Goal: Transaction & Acquisition: Purchase product/service

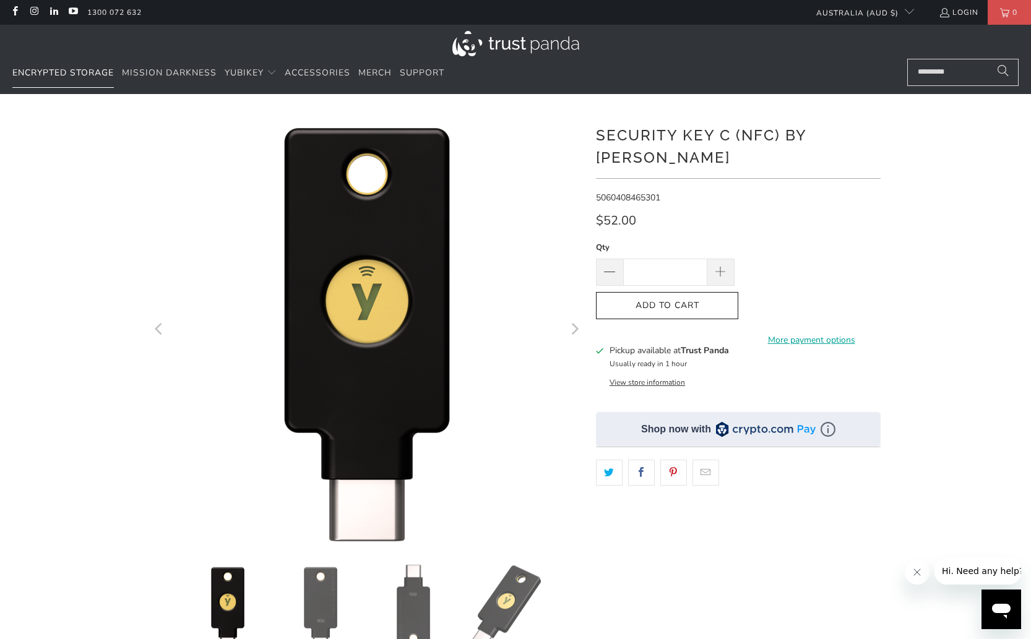
click at [95, 74] on span "Encrypted Storage" at bounding box center [62, 73] width 101 height 12
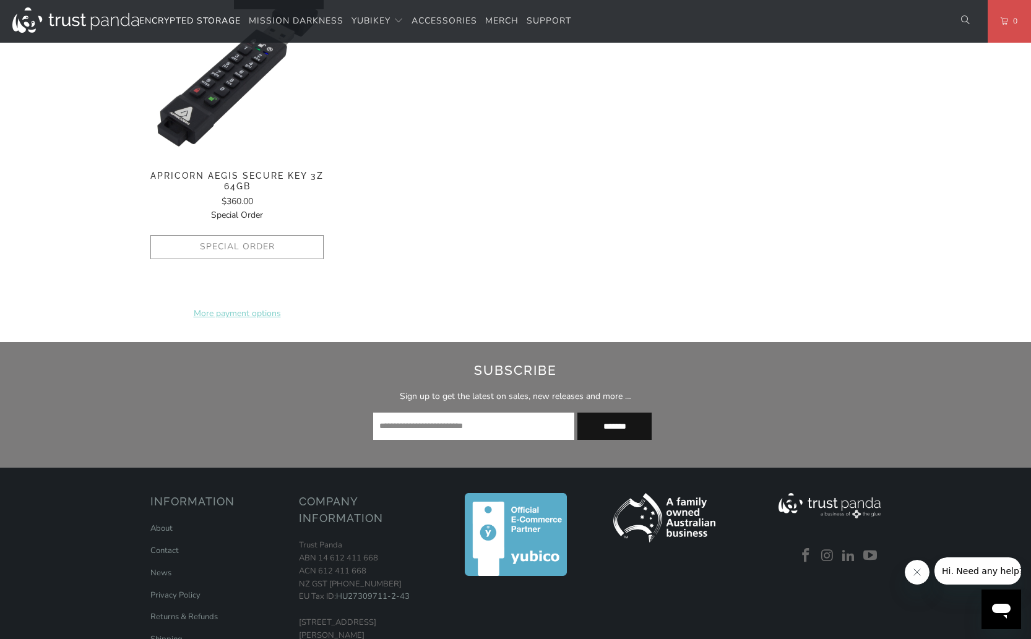
scroll to position [1318, 0]
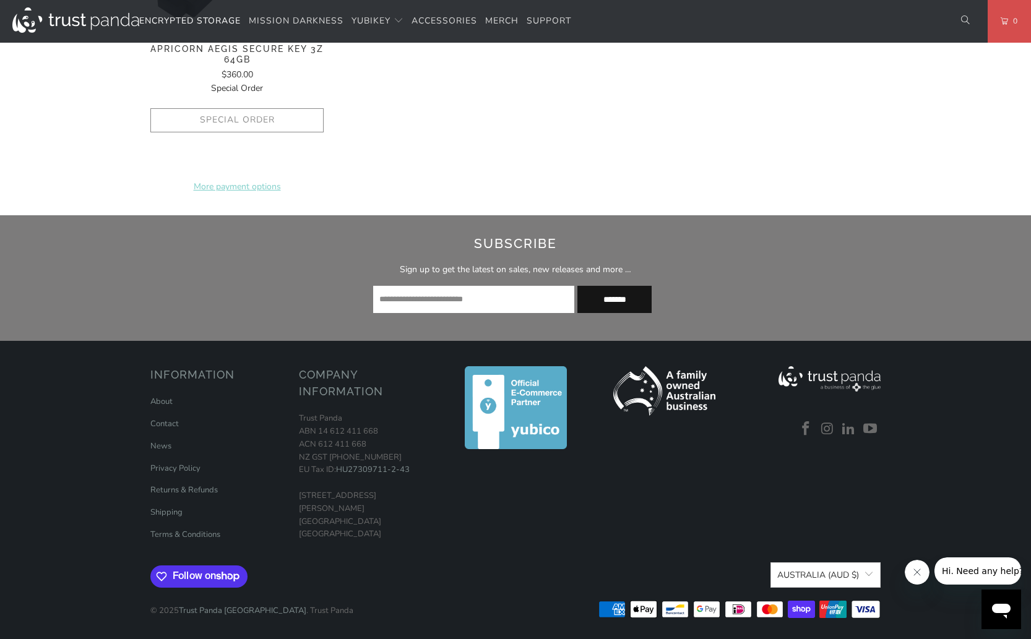
drag, startPoint x: 246, startPoint y: 190, endPoint x: 265, endPoint y: 165, distance: 31.7
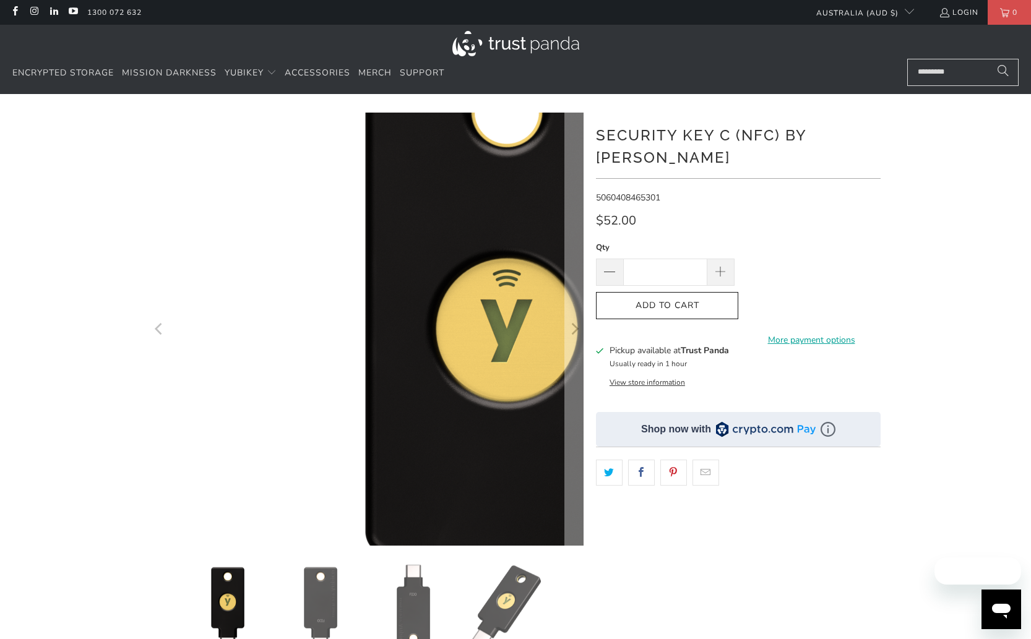
drag, startPoint x: 192, startPoint y: 241, endPoint x: 189, endPoint y: 229, distance: 12.6
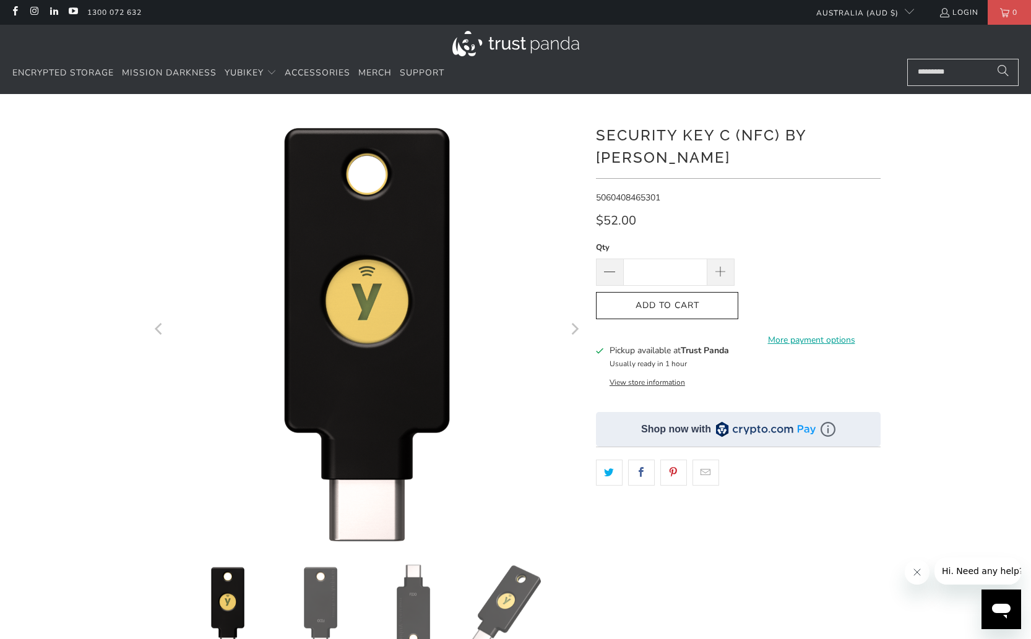
click at [170, 57] on div at bounding box center [515, 45] width 1006 height 28
click at [165, 66] on link "Mission Darkness" at bounding box center [169, 73] width 95 height 29
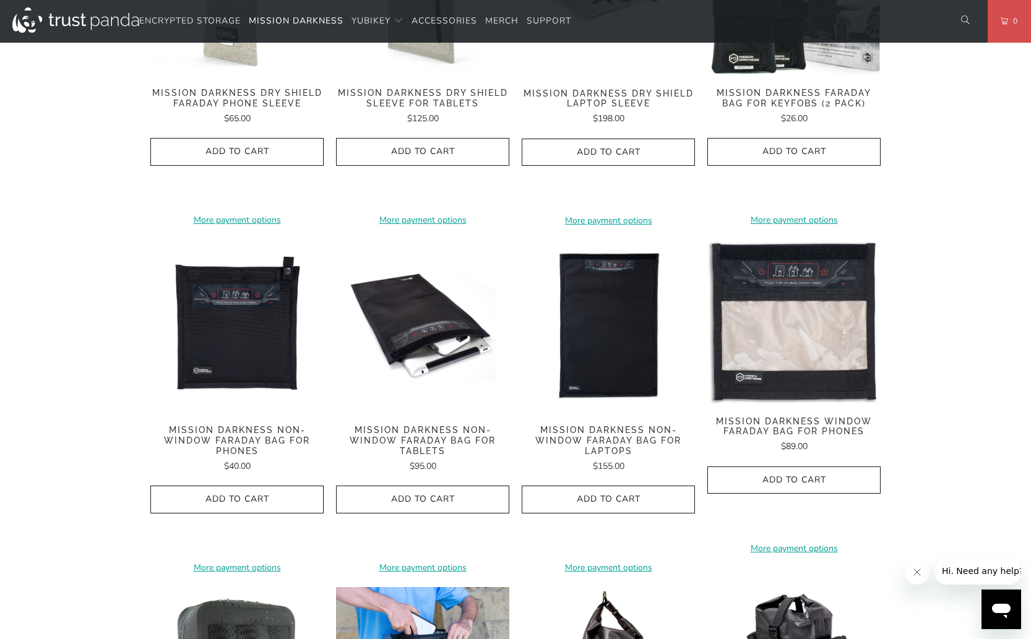
scroll to position [804, 0]
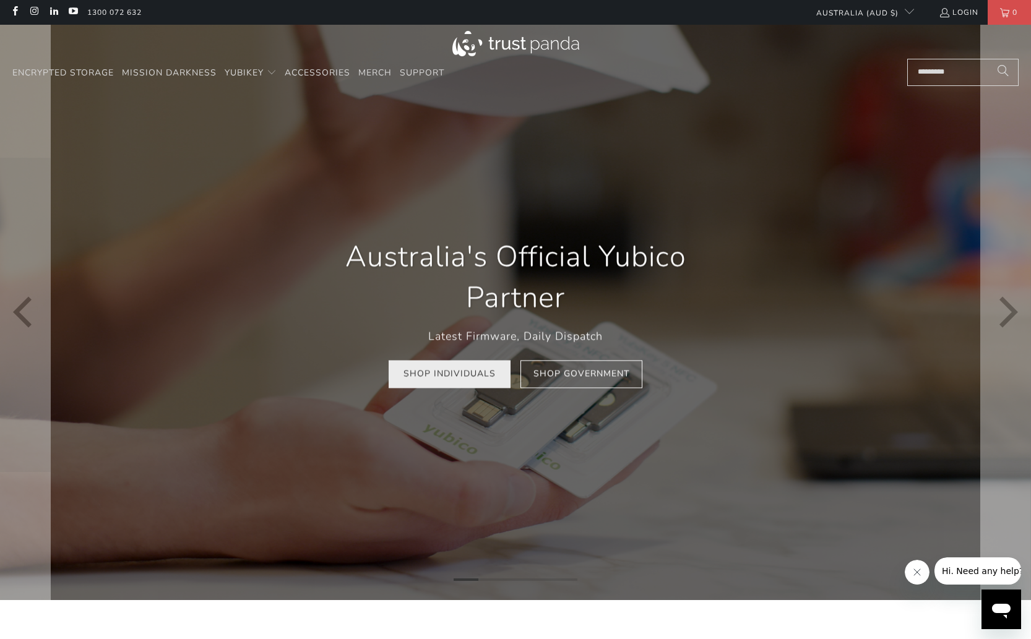
click at [473, 377] on link "Shop Individuals" at bounding box center [450, 375] width 122 height 28
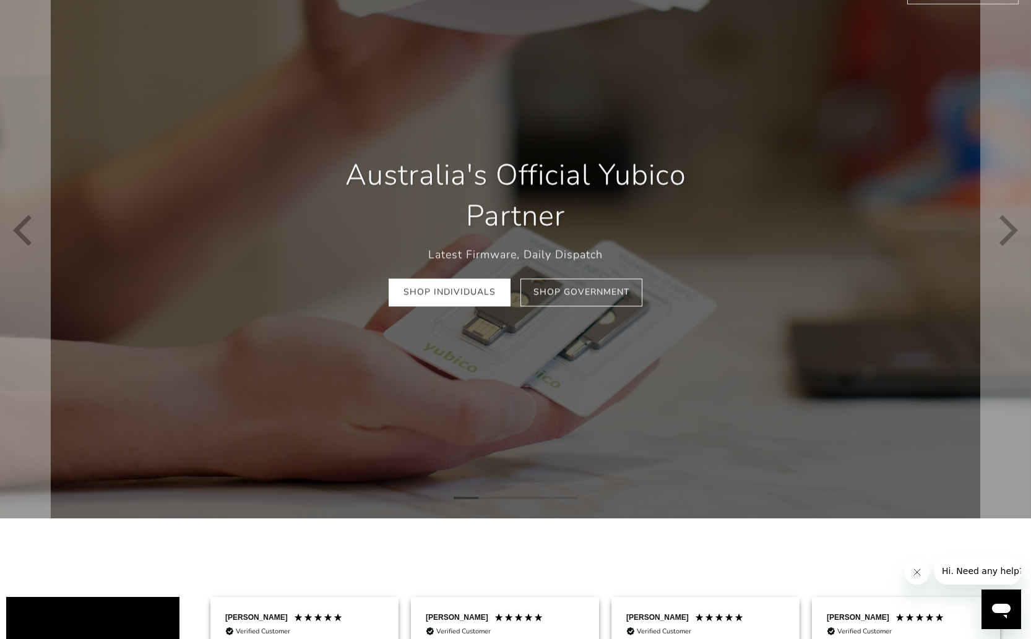
scroll to position [371, 0]
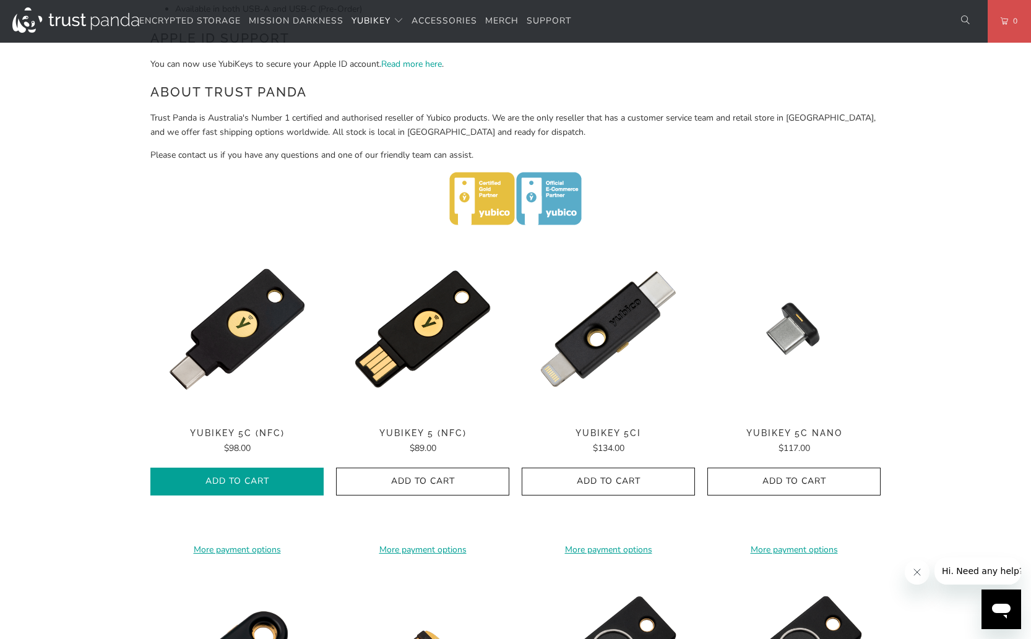
scroll to position [433, 0]
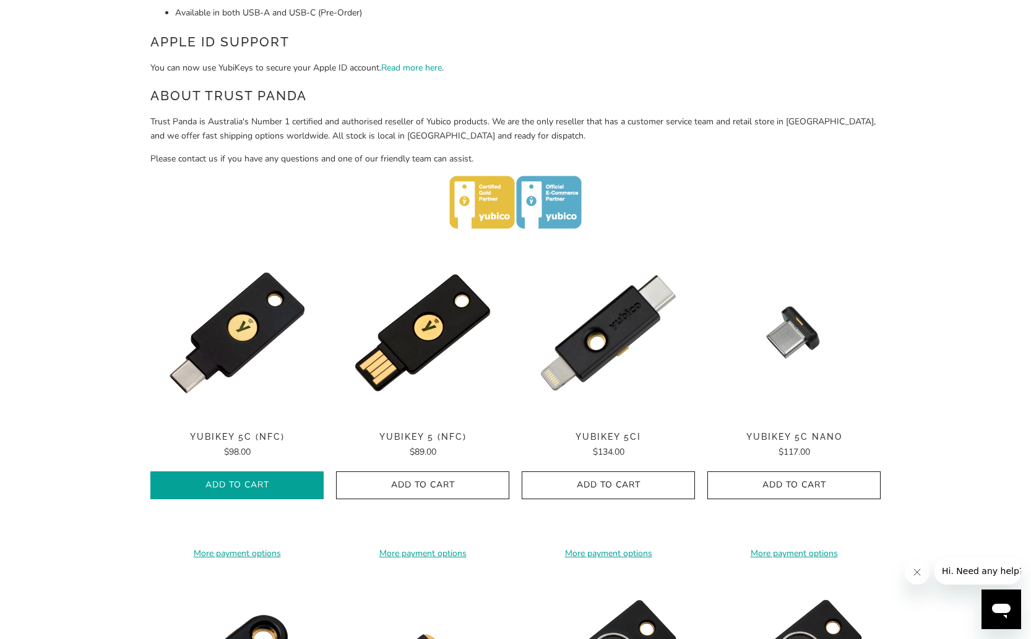
click at [245, 483] on icon "button" at bounding box center [237, 486] width 20 height 20
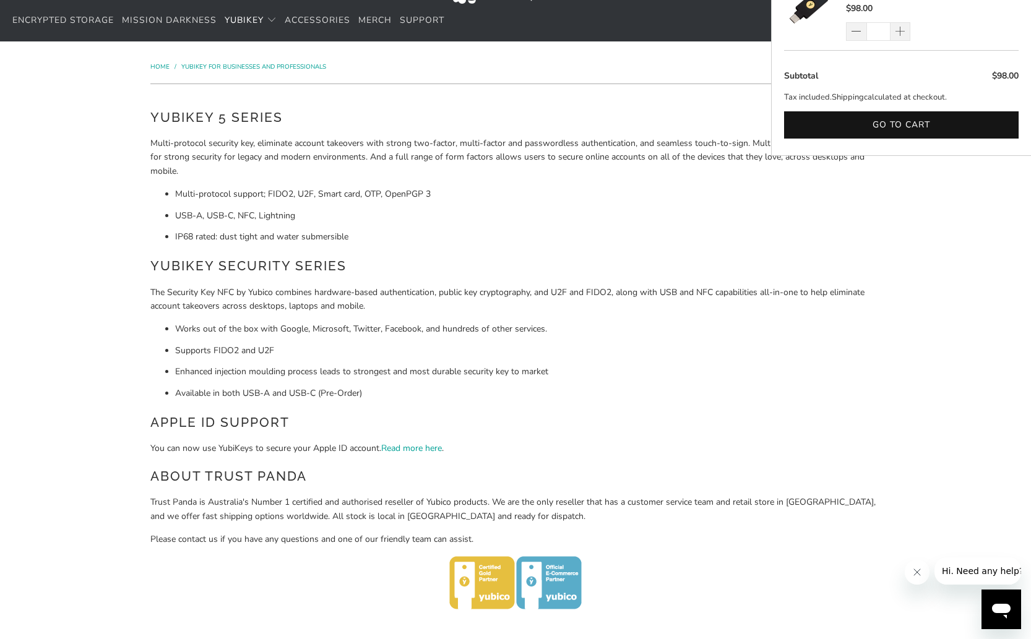
scroll to position [0, 0]
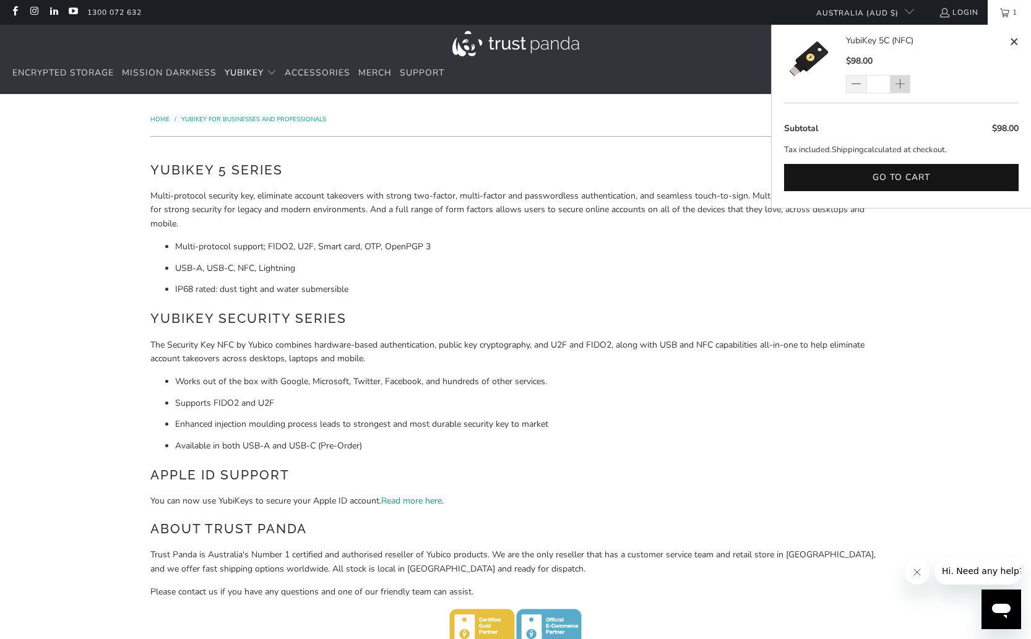
click at [897, 81] on span at bounding box center [899, 85] width 11 height 12
type input "*"
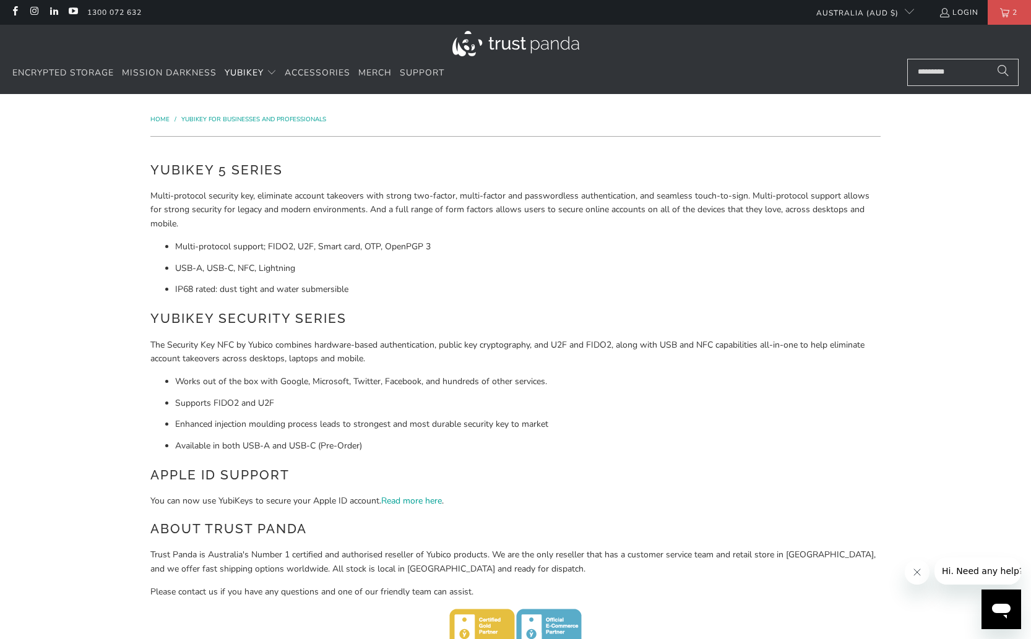
click at [732, 448] on li "Available in both USB-A and USB-C (Pre-Order)" at bounding box center [527, 446] width 705 height 14
click at [493, 488] on div "YubiKey 5 Series Multi-protocol security key, eliminate account takeovers with …" at bounding box center [515, 413] width 730 height 506
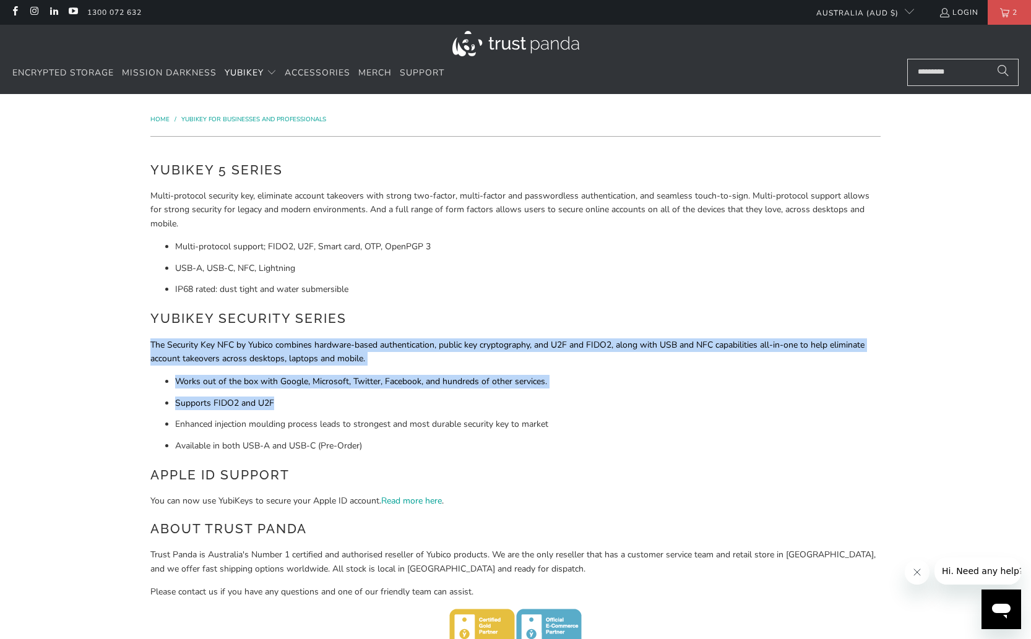
click at [451, 452] on div "YubiKey 5 Series Multi-protocol security key, eliminate account takeovers with …" at bounding box center [515, 413] width 730 height 506
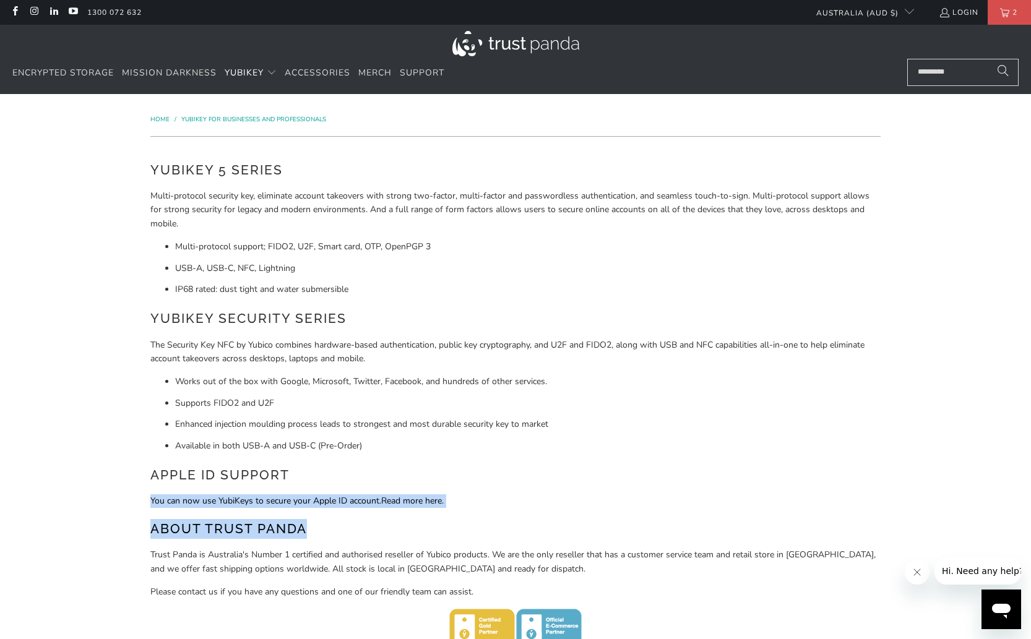
drag, startPoint x: 451, startPoint y: 452, endPoint x: 443, endPoint y: 418, distance: 34.4
click at [443, 418] on div "YubiKey 5 Series Multi-protocol security key, eliminate account takeovers with …" at bounding box center [515, 413] width 730 height 506
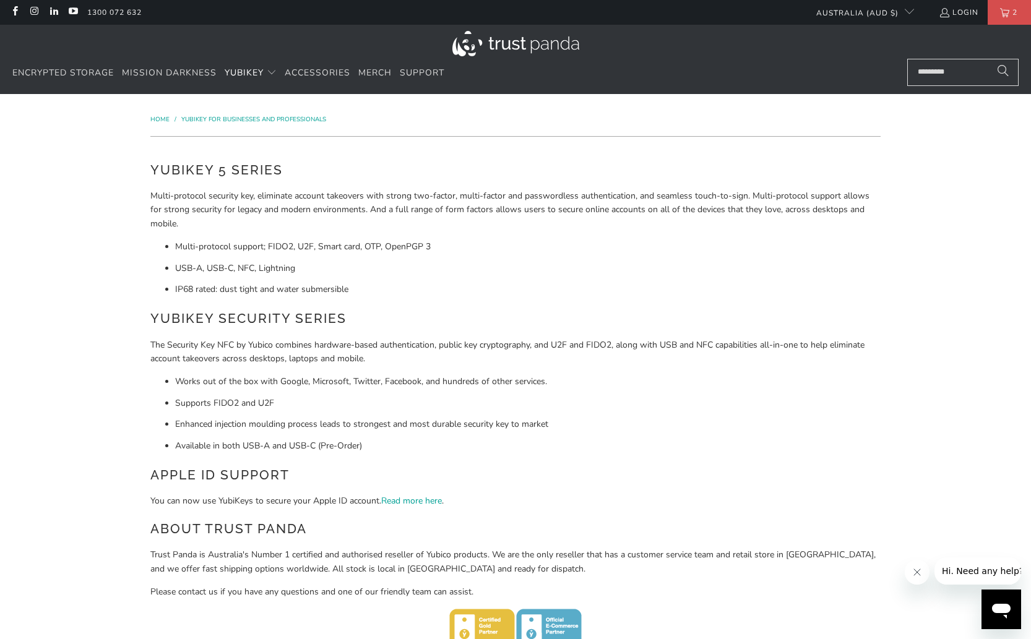
drag, startPoint x: 443, startPoint y: 418, endPoint x: 454, endPoint y: 433, distance: 18.1
click at [454, 433] on div "YubiKey 5 Series Multi-protocol security key, eliminate account takeovers with …" at bounding box center [515, 413] width 730 height 506
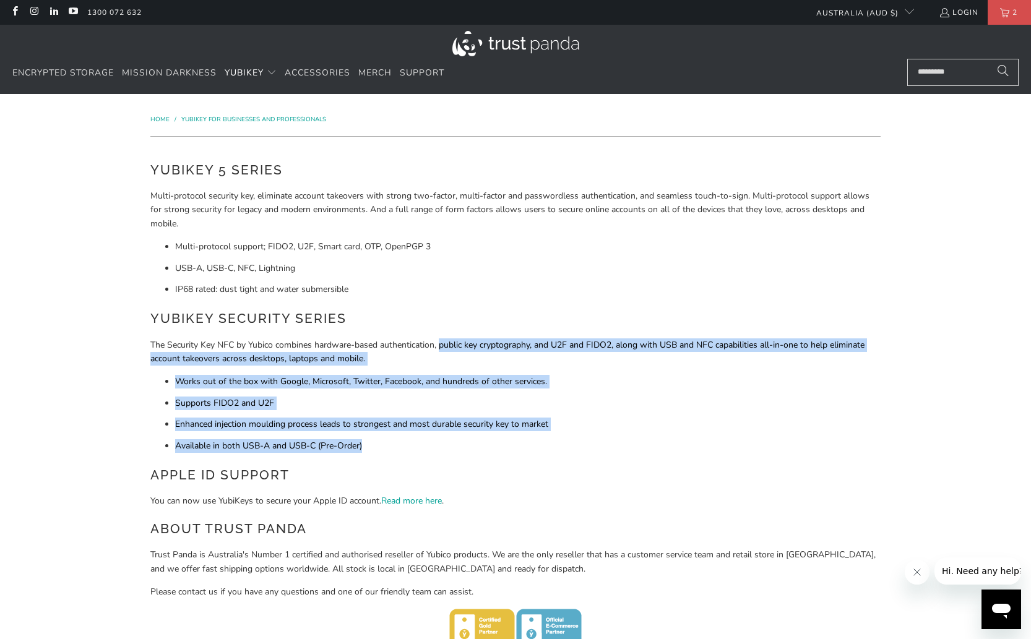
drag, startPoint x: 454, startPoint y: 433, endPoint x: 489, endPoint y: 464, distance: 46.9
click at [485, 496] on p "You can now use YubiKeys to secure your Apple ID account. Read more here ." at bounding box center [515, 501] width 730 height 14
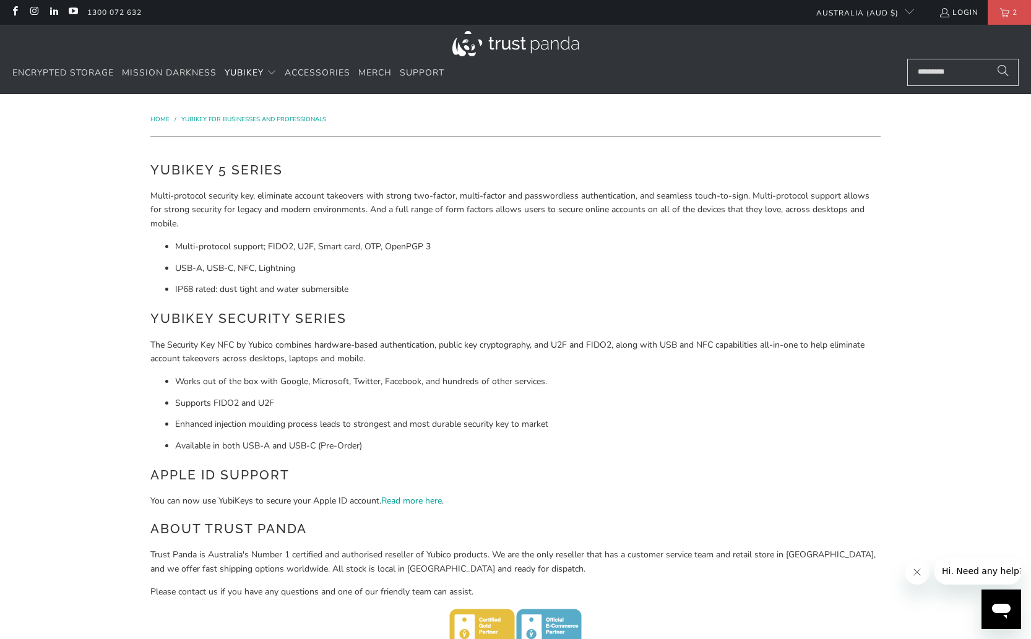
drag, startPoint x: 461, startPoint y: 394, endPoint x: 491, endPoint y: 463, distance: 75.7
click at [491, 463] on div "YubiKey 5 Series Multi-protocol security key, eliminate account takeovers with …" at bounding box center [515, 413] width 730 height 506
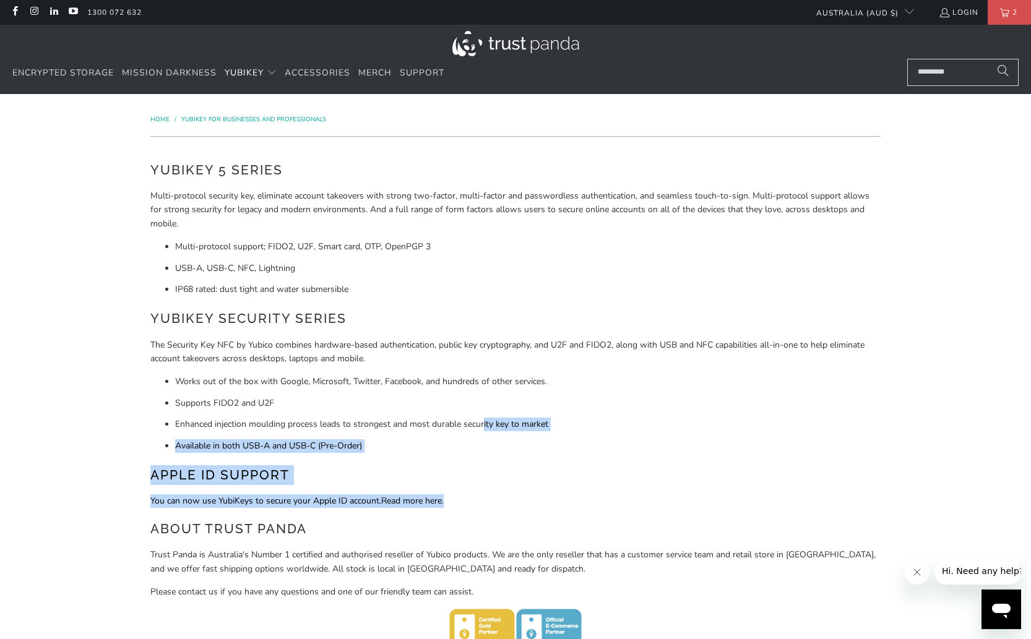
drag, startPoint x: 491, startPoint y: 463, endPoint x: 473, endPoint y: 398, distance: 67.4
click at [478, 408] on div "YubiKey 5 Series Multi-protocol security key, eliminate account takeovers with …" at bounding box center [515, 413] width 730 height 506
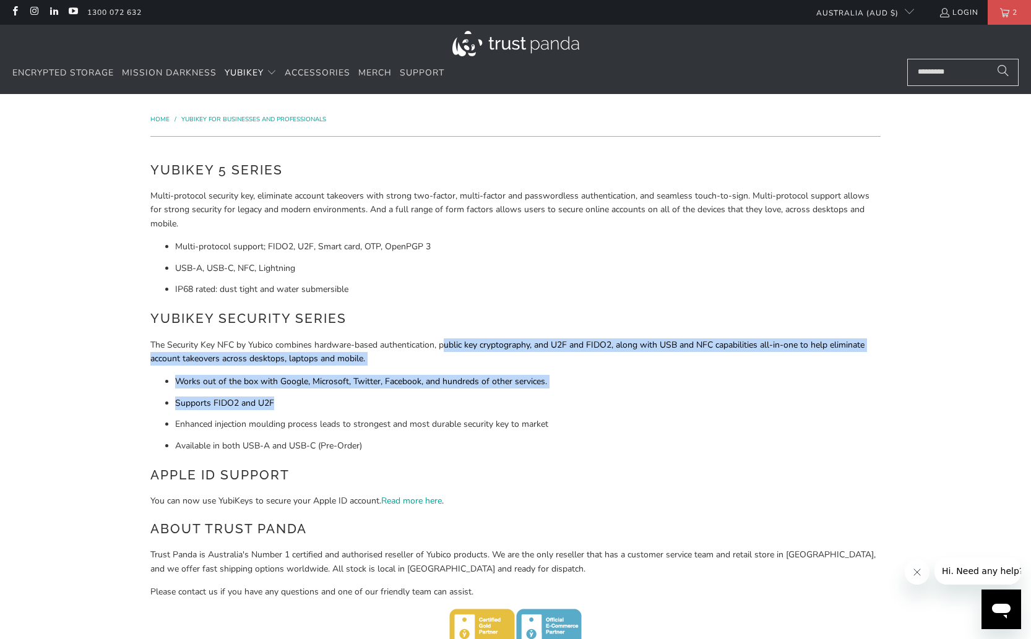
drag, startPoint x: 473, startPoint y: 398, endPoint x: 460, endPoint y: 437, distance: 41.3
click at [458, 428] on div "YubiKey 5 Series Multi-protocol security key, eliminate account takeovers with …" at bounding box center [515, 413] width 730 height 506
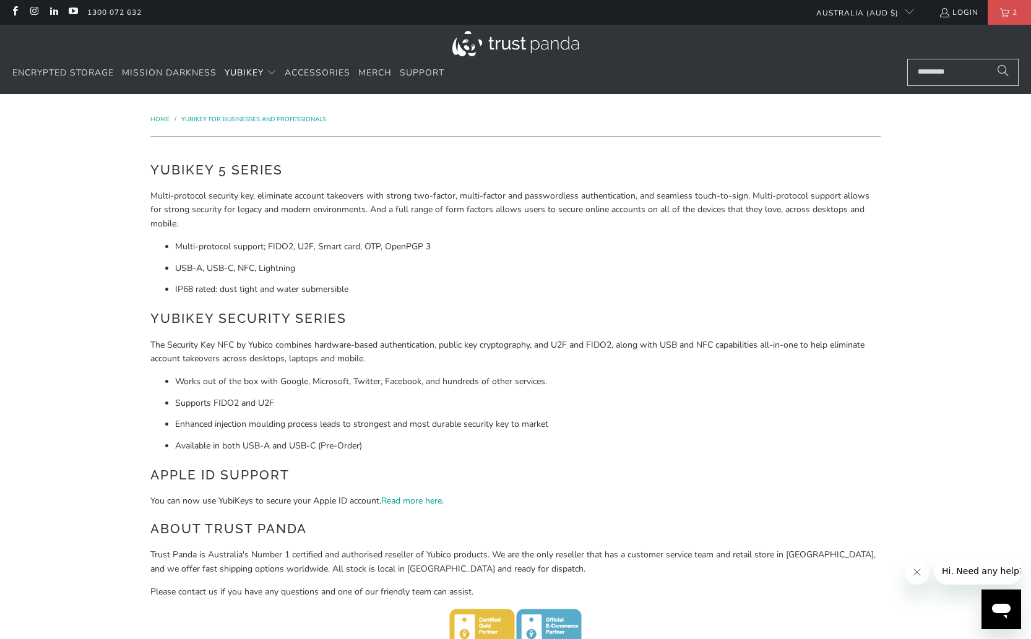
drag, startPoint x: 460, startPoint y: 437, endPoint x: 470, endPoint y: 481, distance: 45.6
click at [470, 481] on h2 "Apple ID Support" at bounding box center [515, 475] width 730 height 20
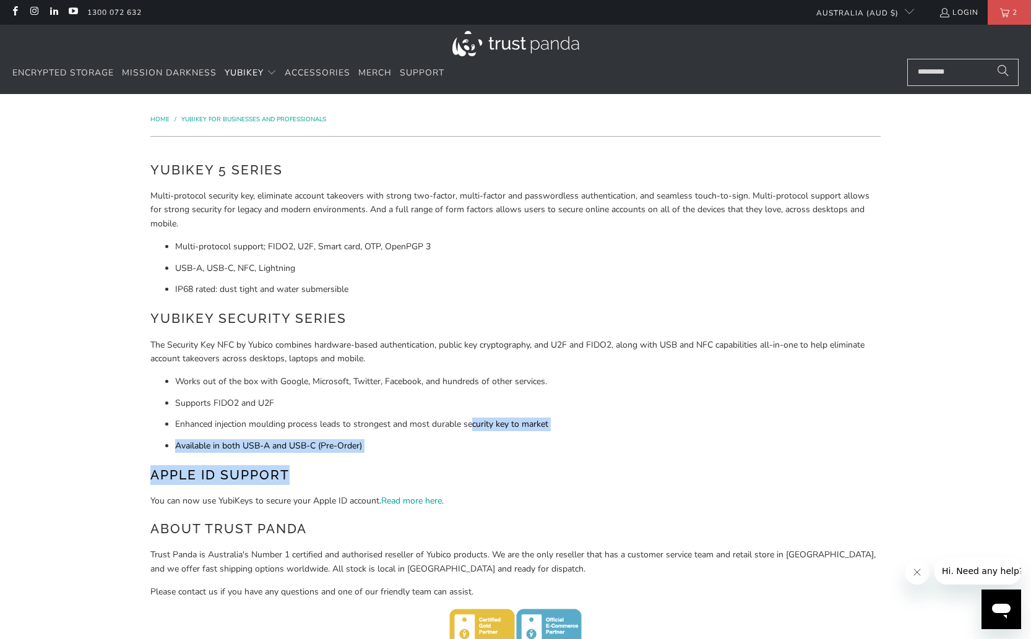
click at [501, 501] on div "YubiKey 5 Series Multi-protocol security key, eliminate account takeovers with …" at bounding box center [515, 413] width 730 height 506
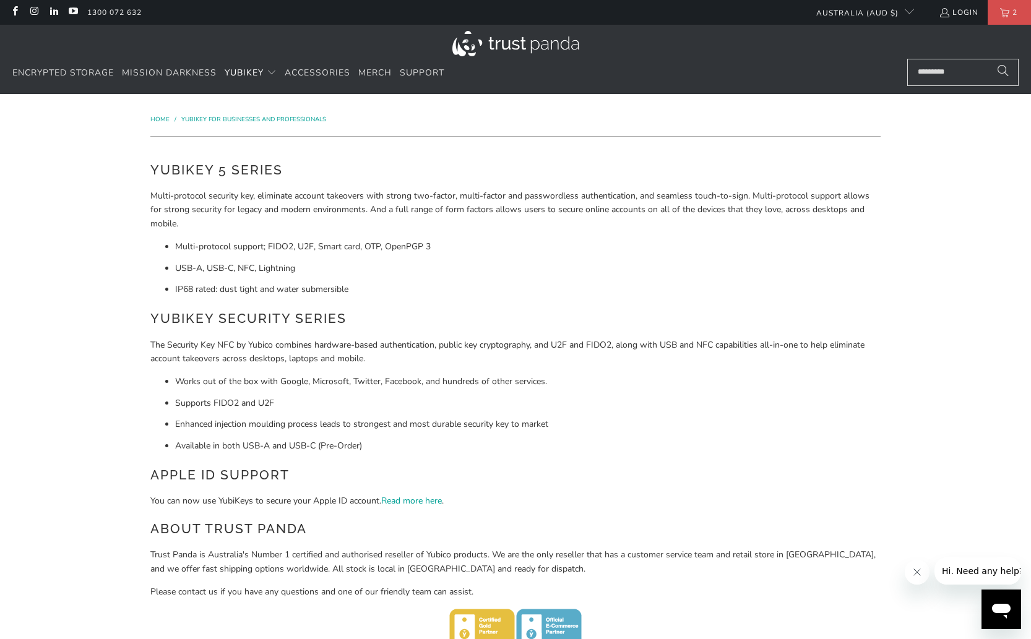
drag, startPoint x: 506, startPoint y: 511, endPoint x: 499, endPoint y: 420, distance: 91.8
click at [510, 441] on div "YubiKey 5 Series Multi-protocol security key, eliminate account takeovers with …" at bounding box center [515, 413] width 730 height 506
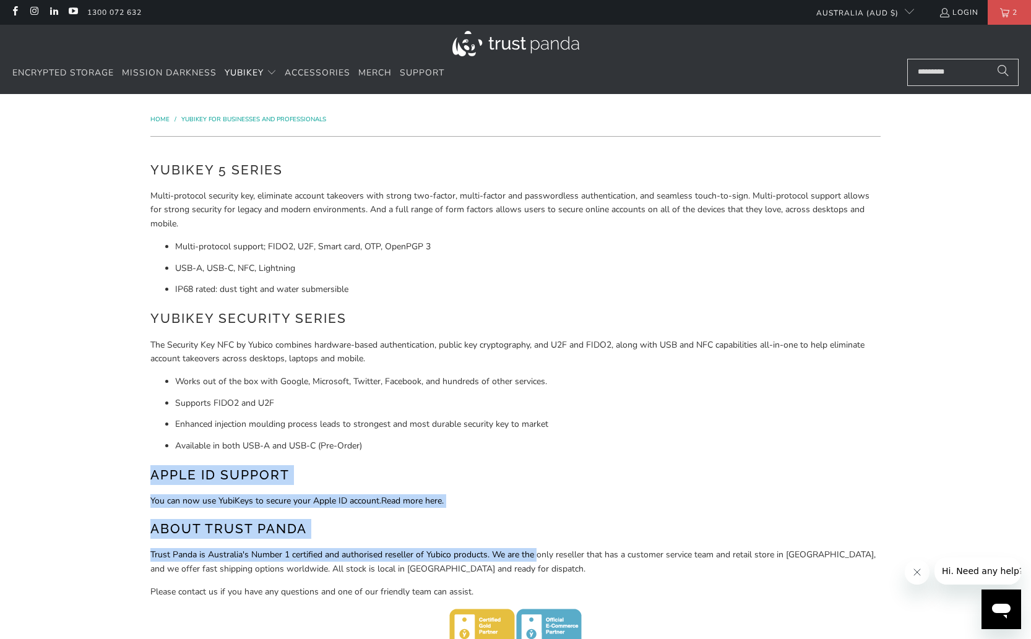
drag, startPoint x: 499, startPoint y: 420, endPoint x: 460, endPoint y: 457, distance: 54.3
click at [460, 457] on div "YubiKey 5 Series Multi-protocol security key, eliminate account takeovers with …" at bounding box center [515, 413] width 730 height 506
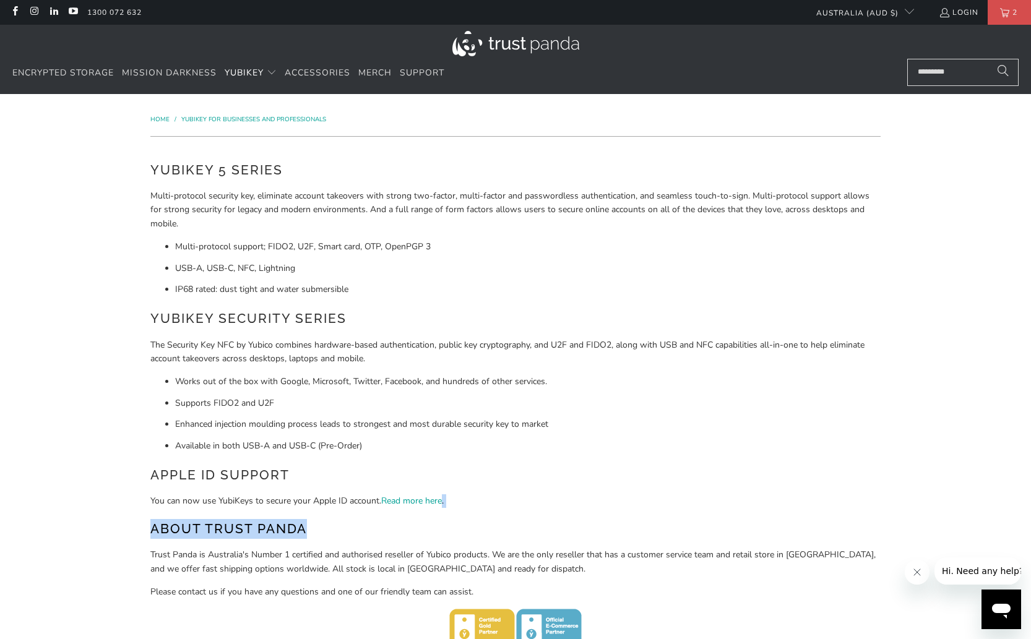
drag, startPoint x: 460, startPoint y: 457, endPoint x: 474, endPoint y: 464, distance: 15.0
click at [474, 472] on div "YubiKey 5 Series Multi-protocol security key, eliminate account takeovers with …" at bounding box center [515, 413] width 730 height 506
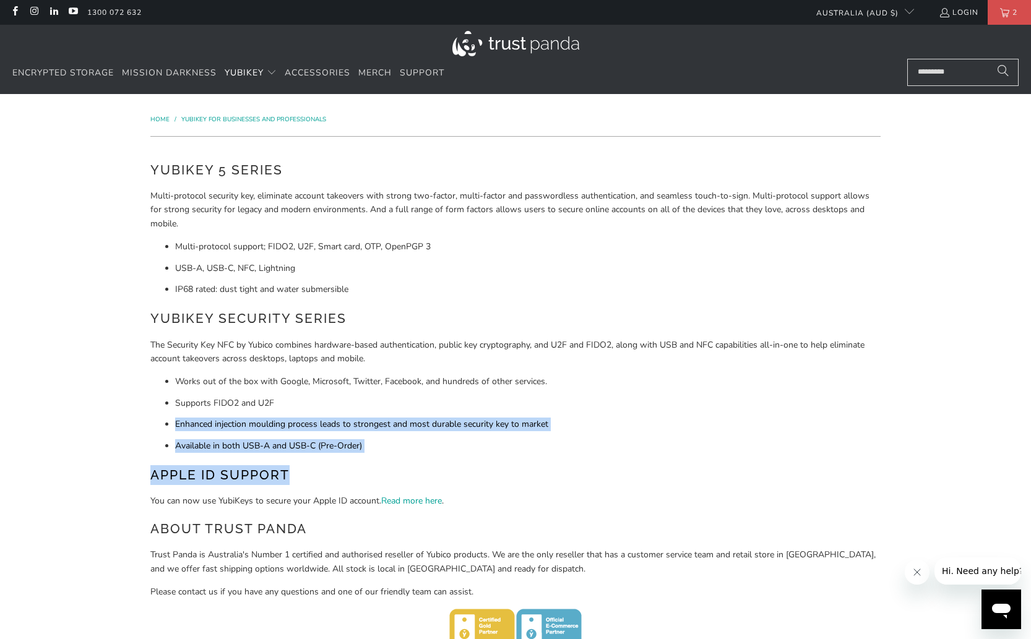
drag, startPoint x: 474, startPoint y: 464, endPoint x: 514, endPoint y: 501, distance: 55.2
click at [491, 469] on div "YubiKey 5 Series Multi-protocol security key, eliminate account takeovers with …" at bounding box center [515, 413] width 730 height 506
drag, startPoint x: 514, startPoint y: 501, endPoint x: 462, endPoint y: 341, distance: 168.5
click at [496, 416] on div "YubiKey 5 Series Multi-protocol security key, eliminate account takeovers with …" at bounding box center [515, 413] width 730 height 506
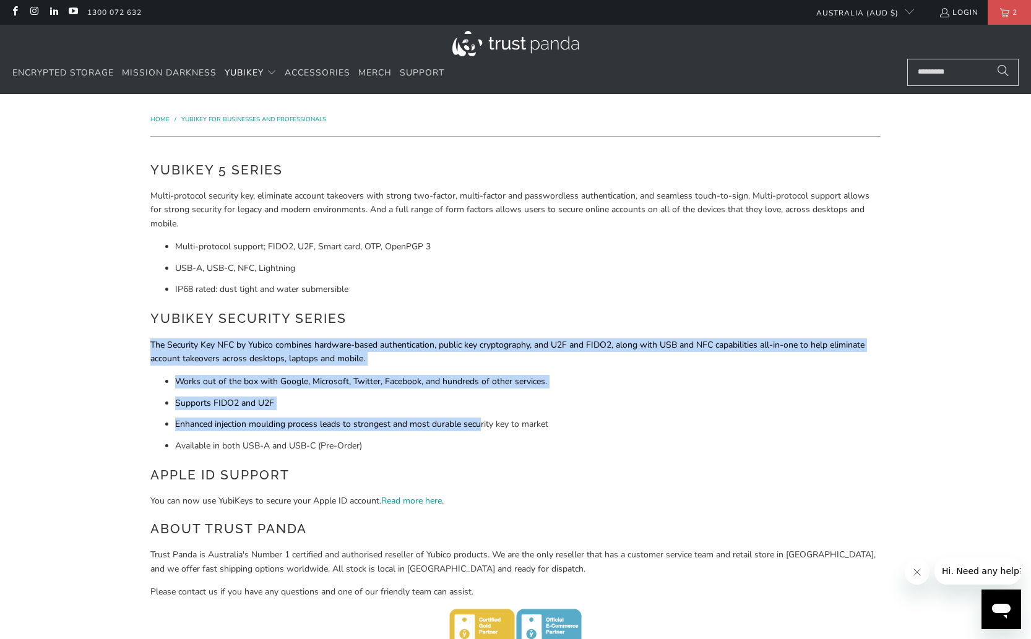
drag, startPoint x: 462, startPoint y: 341, endPoint x: 499, endPoint y: 486, distance: 149.3
click at [494, 471] on div "YubiKey 5 Series Multi-protocol security key, eliminate account takeovers with …" at bounding box center [515, 413] width 730 height 506
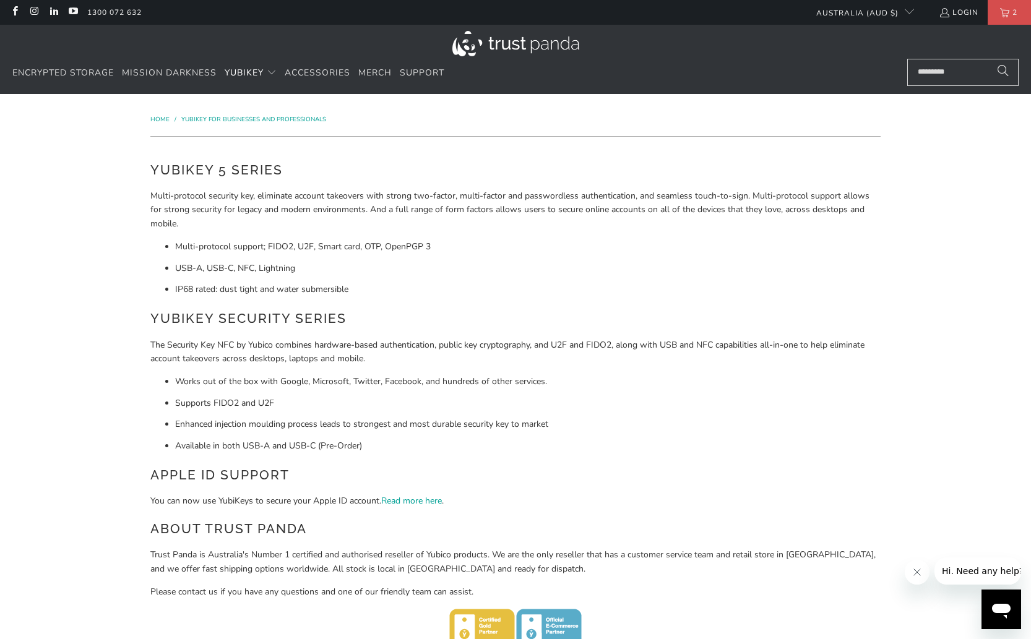
drag, startPoint x: 499, startPoint y: 486, endPoint x: 505, endPoint y: 511, distance: 25.5
click at [505, 511] on div "YubiKey 5 Series Multi-protocol security key, eliminate account takeovers with …" at bounding box center [515, 413] width 730 height 506
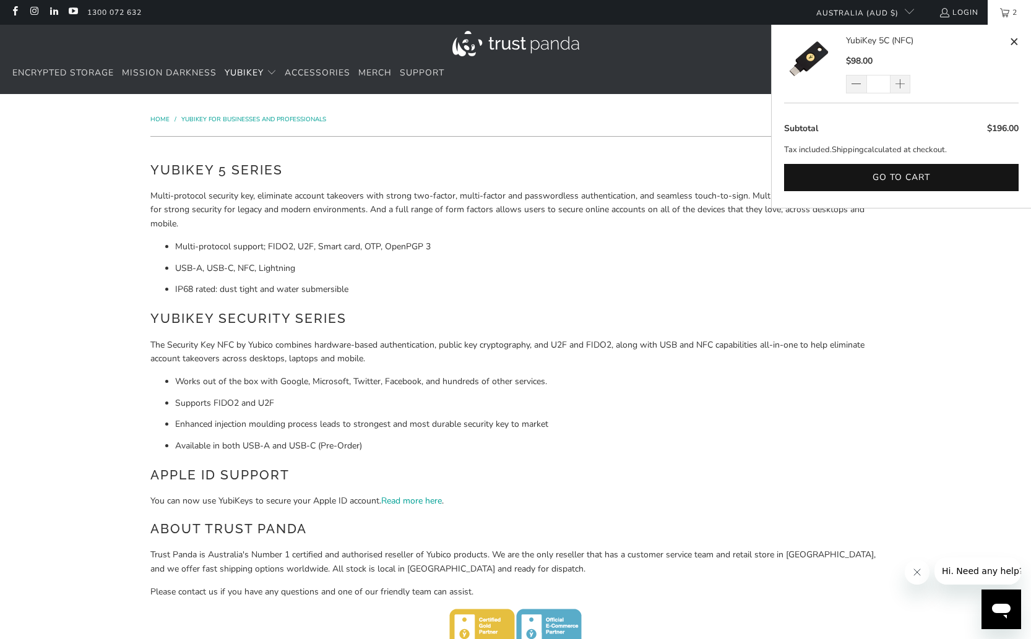
click at [1009, 6] on span "2" at bounding box center [1014, 12] width 11 height 25
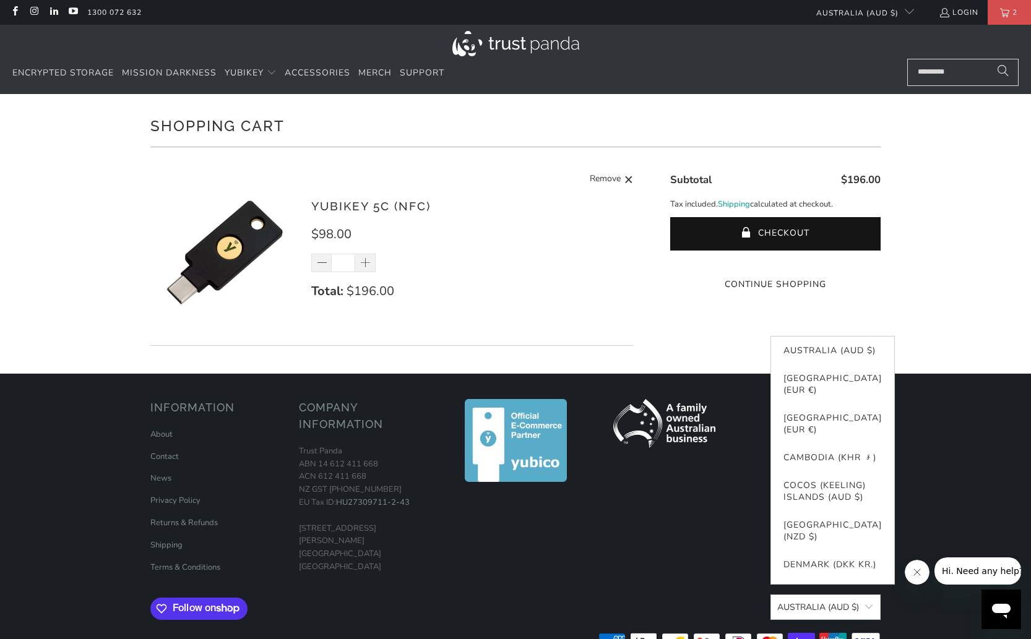
click at [840, 605] on button "Australia (AUD $)" at bounding box center [825, 607] width 110 height 25
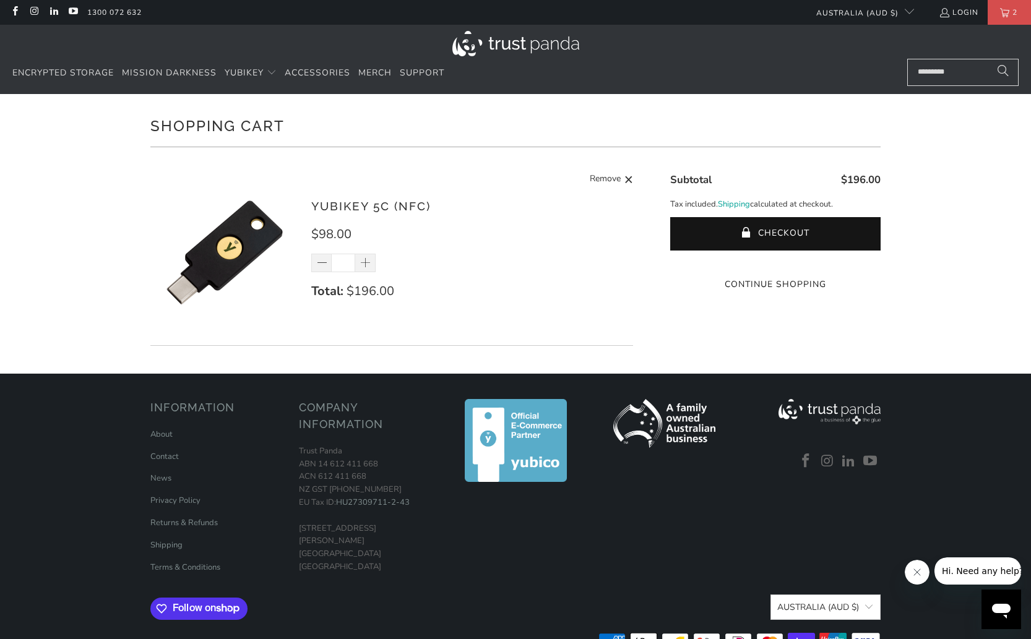
click at [691, 566] on div at bounding box center [664, 491] width 136 height 184
click at [960, 437] on footer "Information About Contact News Privacy Policy Returns & Refunds Shipping Trust …" at bounding box center [515, 523] width 1031 height 298
click at [796, 232] on button "Checkout" at bounding box center [775, 233] width 210 height 33
